Goal: Task Accomplishment & Management: Use online tool/utility

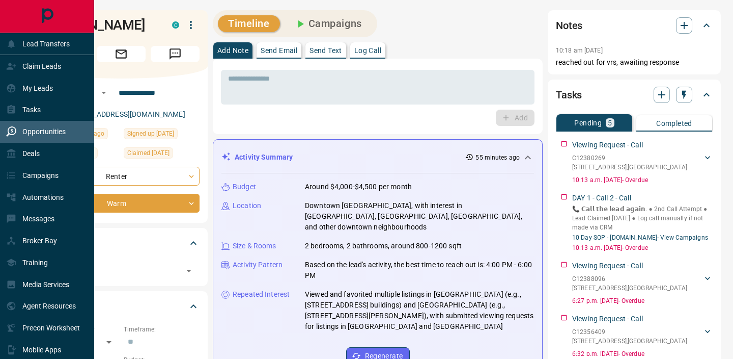
click at [38, 122] on div "Opportunities" at bounding box center [47, 132] width 94 height 22
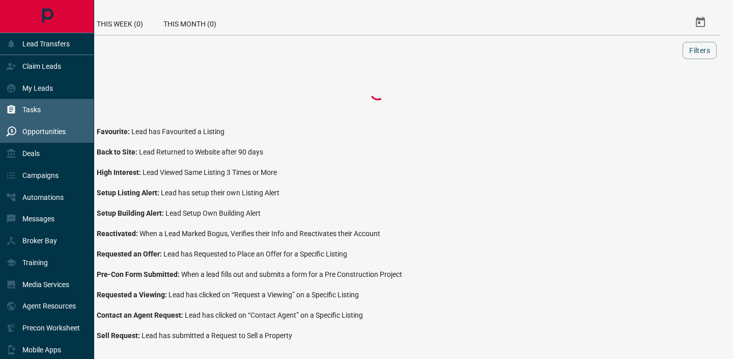
click at [41, 113] on div "Tasks" at bounding box center [47, 110] width 94 height 22
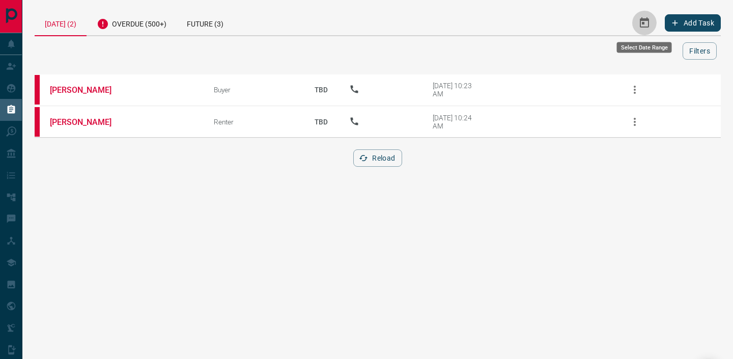
click at [643, 24] on icon "Select Date Range" at bounding box center [645, 23] width 12 height 12
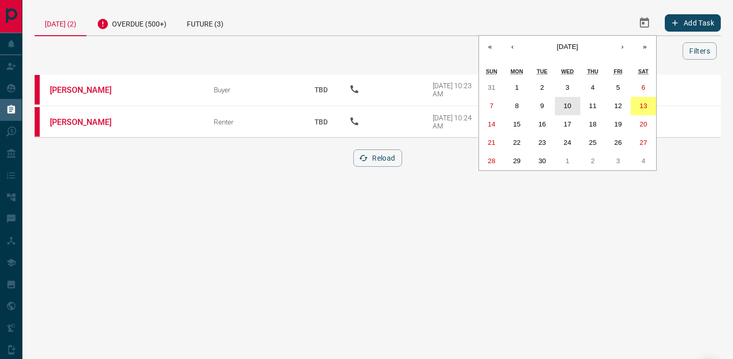
click at [571, 108] on abbr "10" at bounding box center [568, 106] width 8 height 8
click at [637, 103] on button "13" at bounding box center [643, 106] width 25 height 18
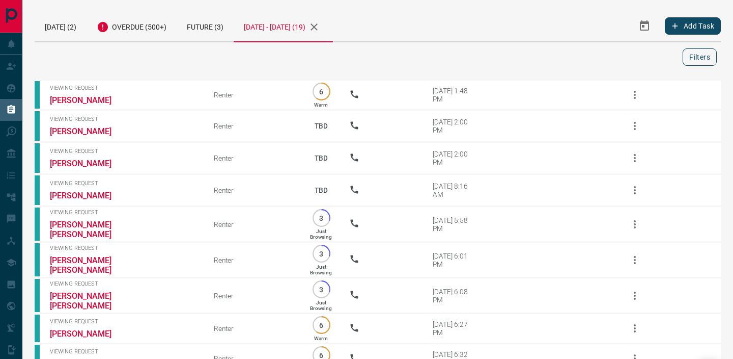
click at [689, 54] on button "Filters" at bounding box center [700, 56] width 34 height 17
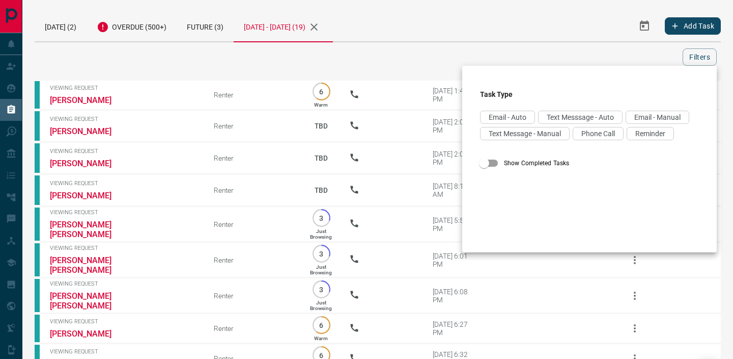
click at [538, 50] on div at bounding box center [366, 179] width 733 height 359
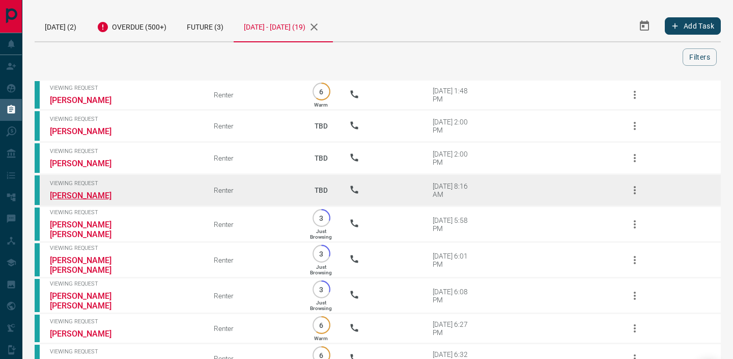
click at [92, 194] on link "[PERSON_NAME]" at bounding box center [88, 195] width 76 height 10
